Goal: Task Accomplishment & Management: Complete application form

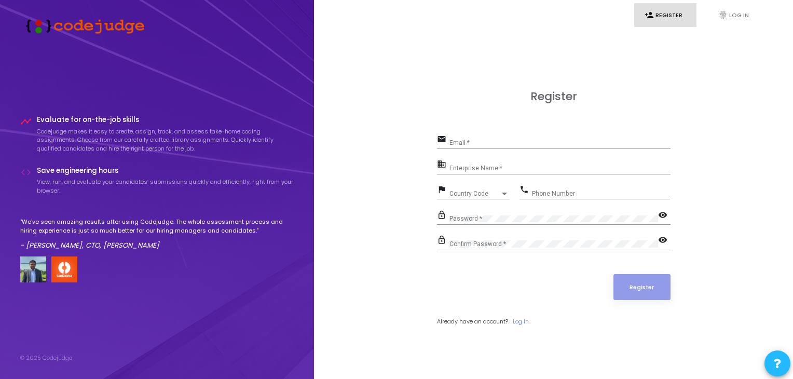
click at [527, 142] on input "Email *" at bounding box center [560, 142] width 221 height 7
click at [472, 146] on input "n" at bounding box center [560, 142] width 221 height 7
type input "nirajkumarnk894@gmail.com"
click at [505, 169] on input "Enterprise Name *" at bounding box center [560, 168] width 221 height 7
type input "NIT Silchar"
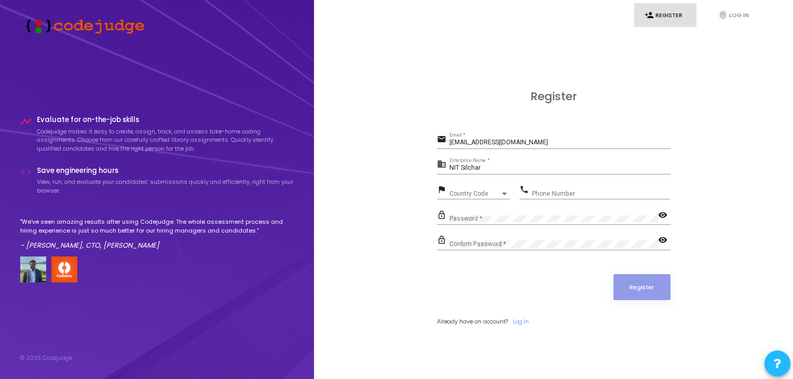
click at [492, 189] on div "Country Code Country Code" at bounding box center [480, 191] width 60 height 16
type input "91"
click at [376, 202] on div at bounding box center [396, 189] width 793 height 379
click at [507, 190] on div at bounding box center [504, 194] width 9 height 8
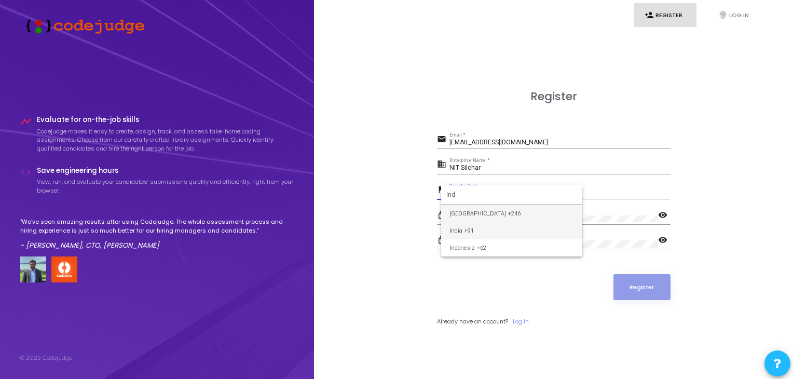
type input "Ind"
click at [494, 231] on span "India +91" at bounding box center [512, 230] width 125 height 17
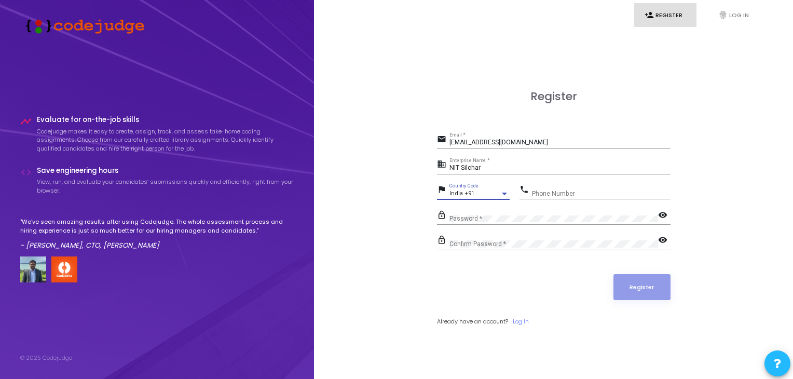
click at [553, 186] on div "Phone Number" at bounding box center [601, 191] width 138 height 16
type input "7667977307"
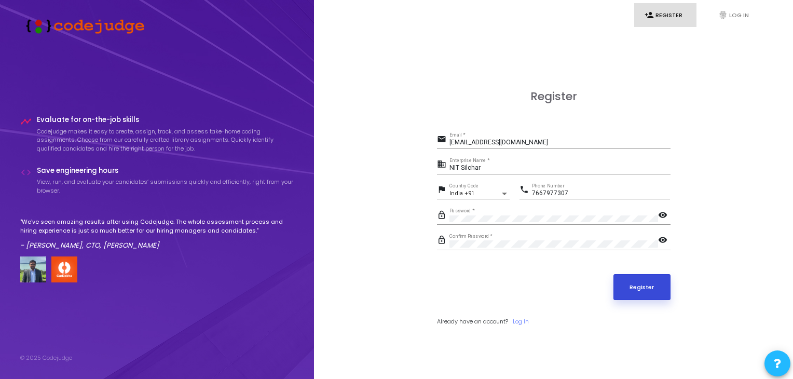
click at [641, 287] on button "Register" at bounding box center [642, 287] width 57 height 26
click at [663, 217] on mat-icon "visibility" at bounding box center [664, 216] width 12 height 12
click at [668, 235] on mat-icon "visibility" at bounding box center [664, 241] width 12 height 12
click at [668, 235] on mat-icon "visibility_off" at bounding box center [664, 241] width 12 height 12
click at [662, 214] on mat-icon "visibility_off" at bounding box center [664, 216] width 12 height 12
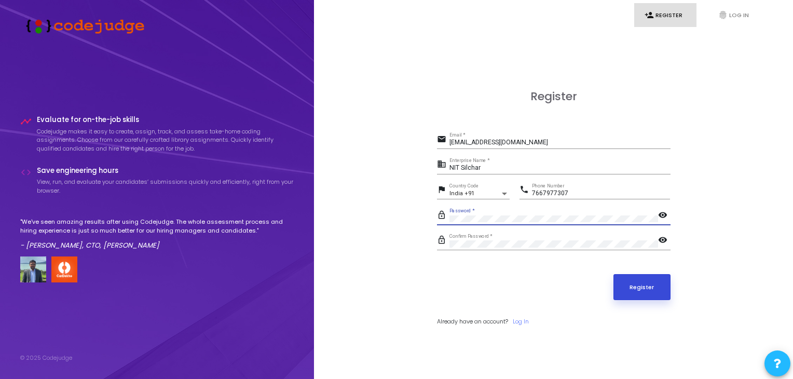
click at [654, 279] on button "Register" at bounding box center [642, 287] width 57 height 26
click at [538, 146] on input "nirajkumarnk894@gmail.com" at bounding box center [560, 142] width 221 height 7
type input "nirajk_ug_22@ece.nits.ac.in"
click at [654, 281] on button "Register" at bounding box center [642, 287] width 57 height 26
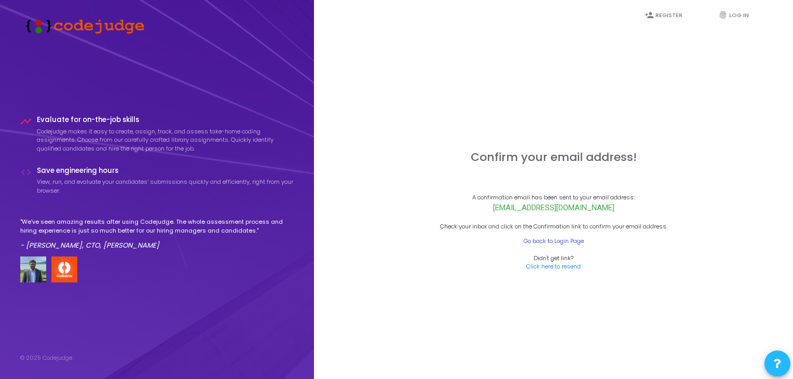
click at [557, 242] on link "Go back to Login Page" at bounding box center [554, 241] width 60 height 9
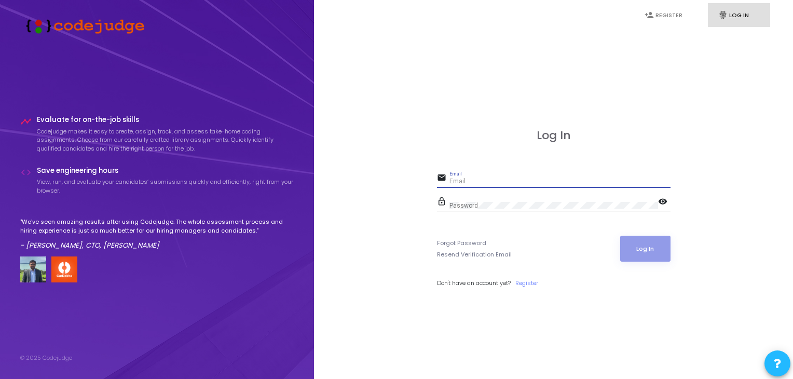
click at [509, 185] on input "Email" at bounding box center [560, 181] width 221 height 7
type input "nirajk_ug_22@ece.nits.ac.in"
click at [517, 197] on div "Password" at bounding box center [554, 203] width 209 height 16
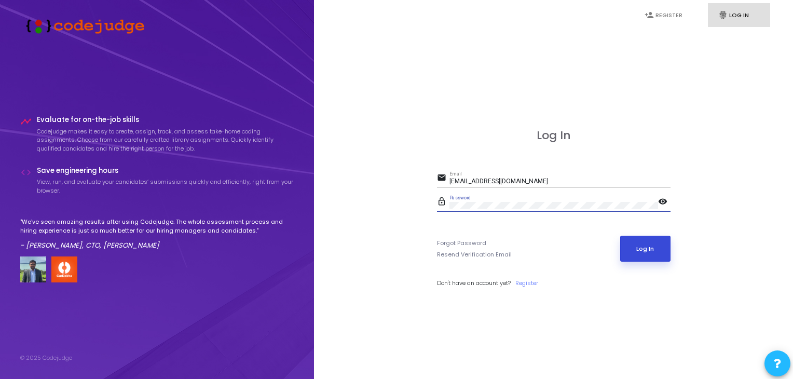
click at [639, 242] on button "Log In" at bounding box center [646, 249] width 50 height 26
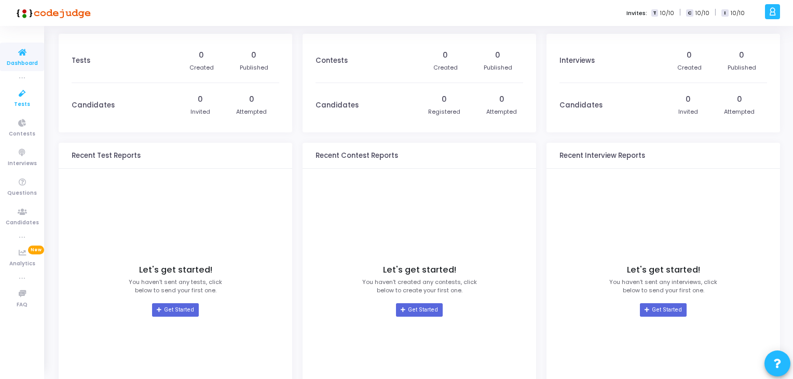
click at [19, 100] on span "Tests" at bounding box center [22, 104] width 16 height 9
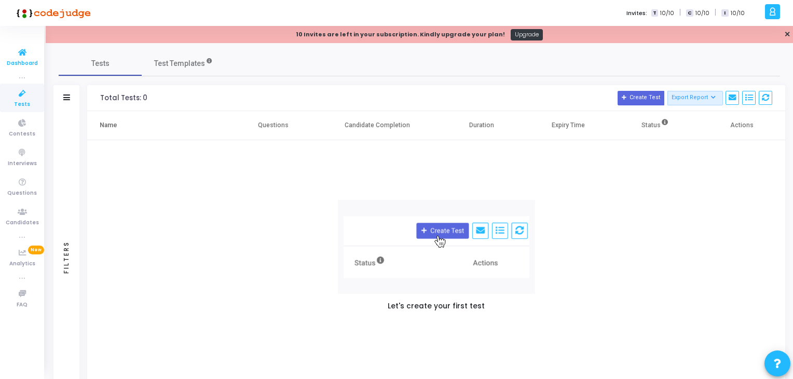
click at [21, 60] on span "Dashboard" at bounding box center [22, 63] width 31 height 9
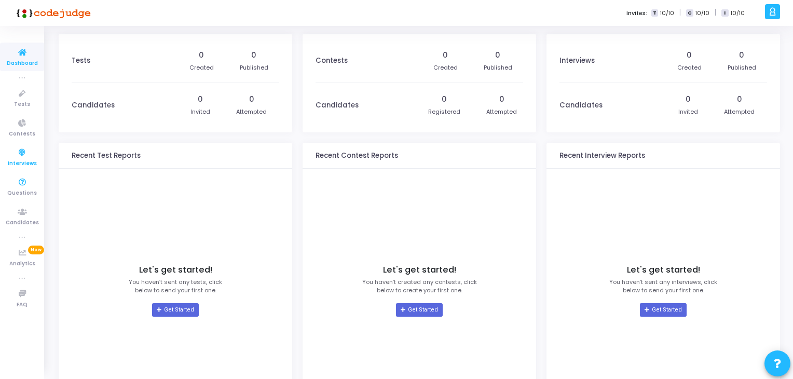
click at [23, 160] on span "Interviews" at bounding box center [22, 163] width 29 height 9
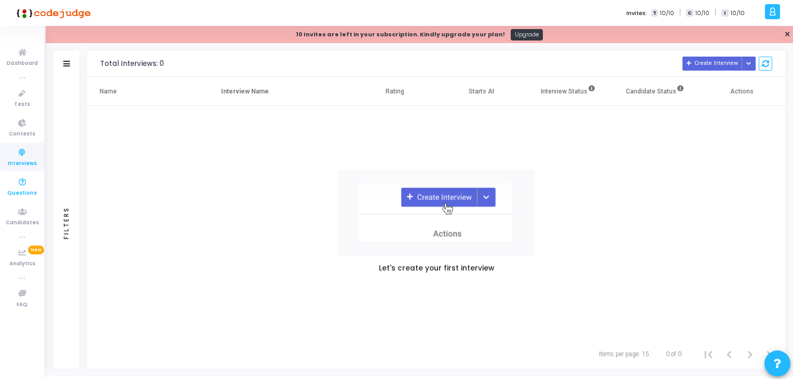
click at [22, 193] on span "Questions" at bounding box center [22, 193] width 30 height 9
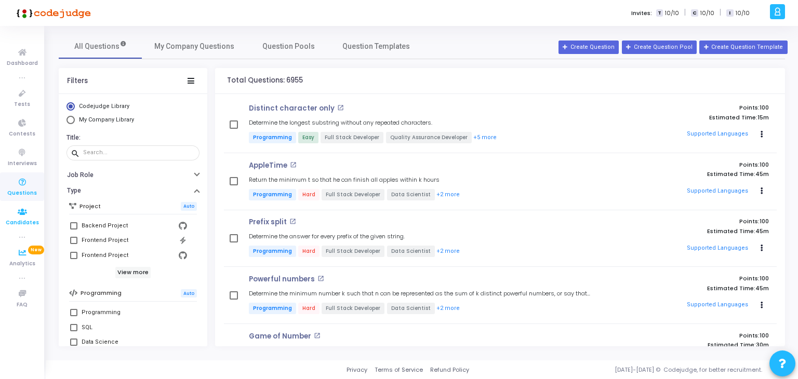
click at [25, 219] on span "Candidates" at bounding box center [22, 223] width 33 height 9
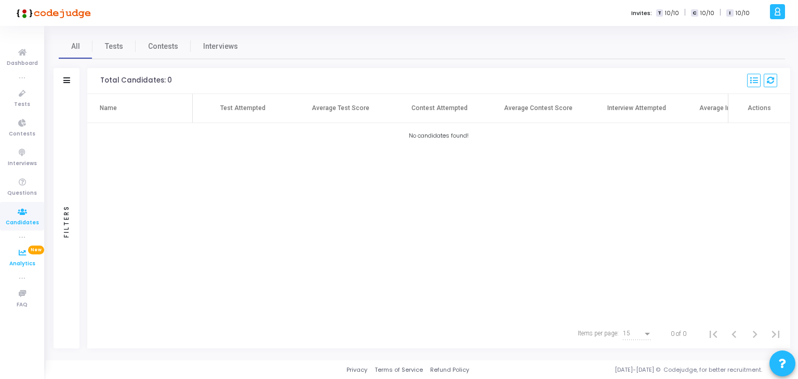
click at [17, 260] on span "Analytics" at bounding box center [22, 264] width 26 height 9
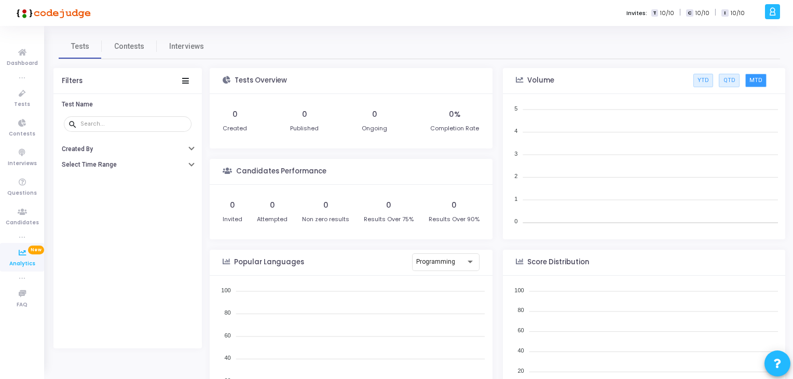
scroll to position [152, 273]
click at [114, 50] on span "Contests" at bounding box center [129, 46] width 30 height 11
click at [190, 46] on span "Interviews" at bounding box center [186, 46] width 35 height 11
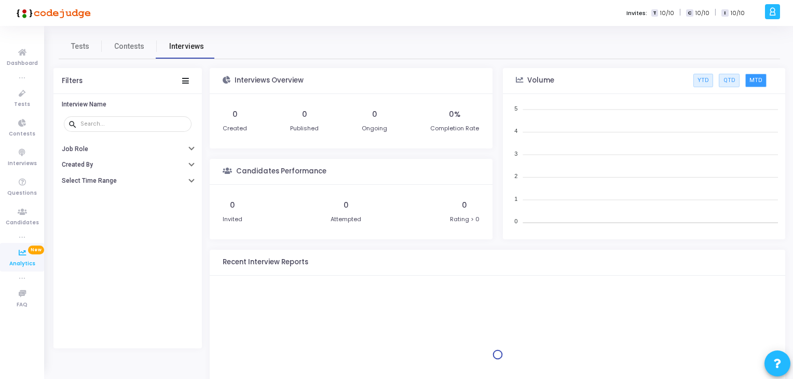
scroll to position [152, 273]
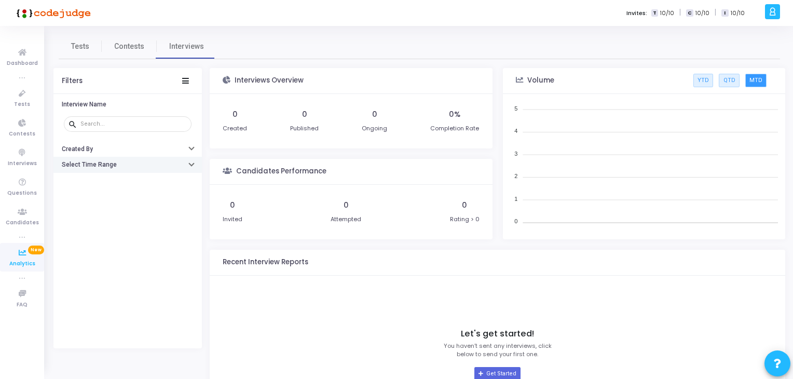
click at [126, 163] on button "Select Time Range" at bounding box center [127, 165] width 149 height 16
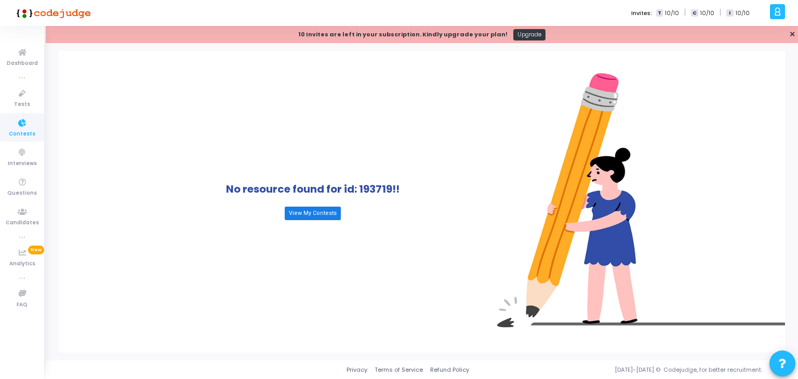
click at [321, 212] on link "View My Contests" at bounding box center [313, 214] width 56 height 14
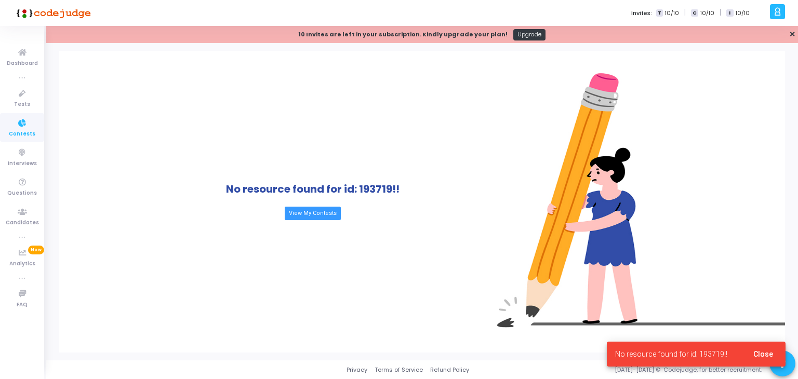
click at [758, 356] on span "Close" at bounding box center [763, 354] width 20 height 8
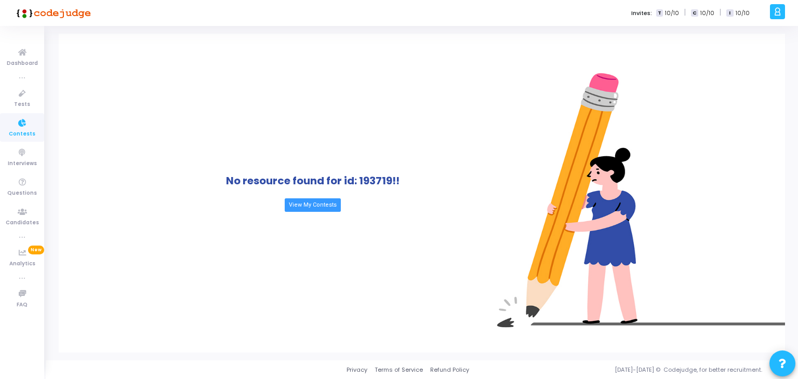
click at [778, 368] on span at bounding box center [781, 364] width 7 height 24
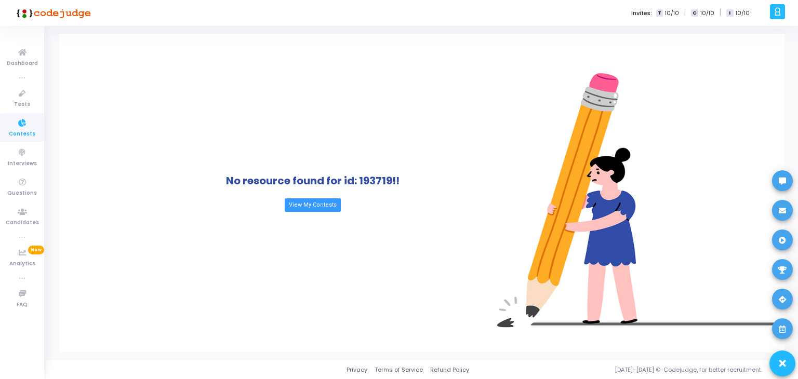
click at [634, 306] on div at bounding box center [399, 189] width 798 height 379
